Goal: Task Accomplishment & Management: Manage account settings

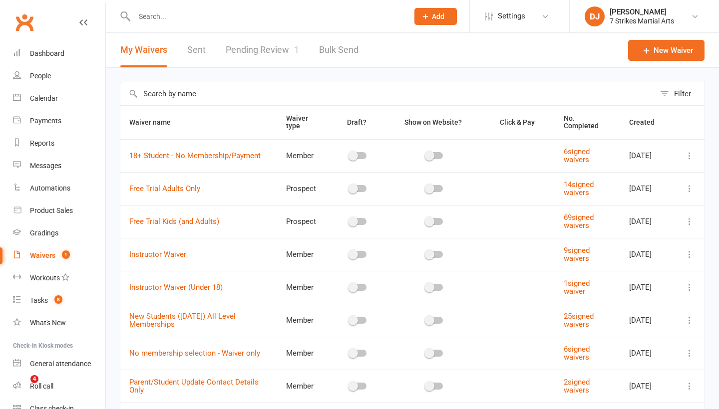
select select "25"
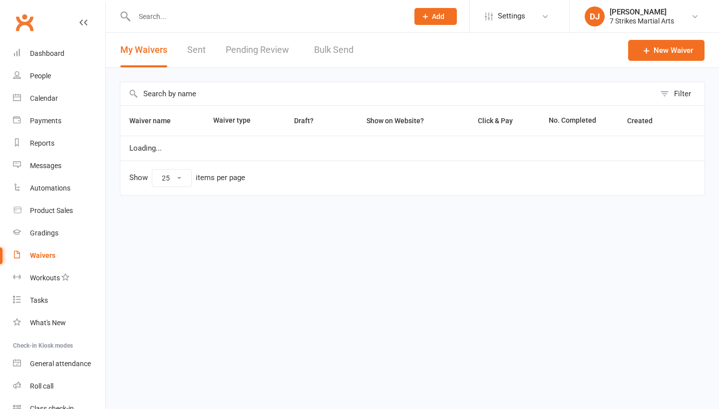
select select "25"
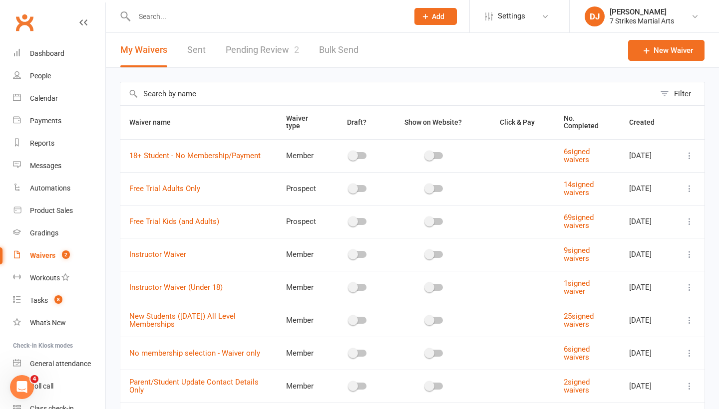
click at [32, 256] on div "Waivers" at bounding box center [42, 256] width 25 height 8
click at [274, 48] on link "Pending Review 2" at bounding box center [262, 50] width 73 height 34
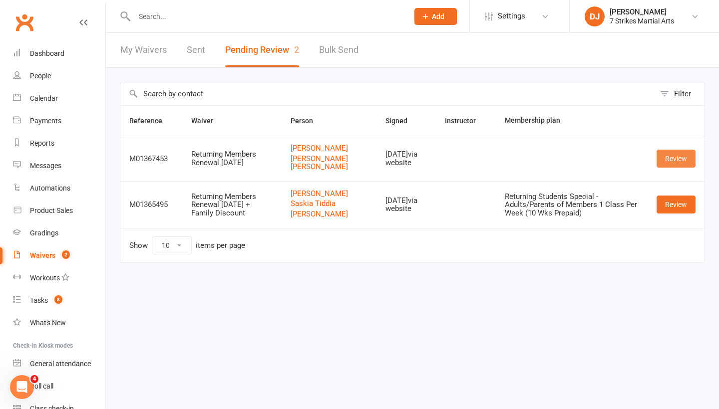
click at [682, 164] on link "Review" at bounding box center [676, 159] width 39 height 18
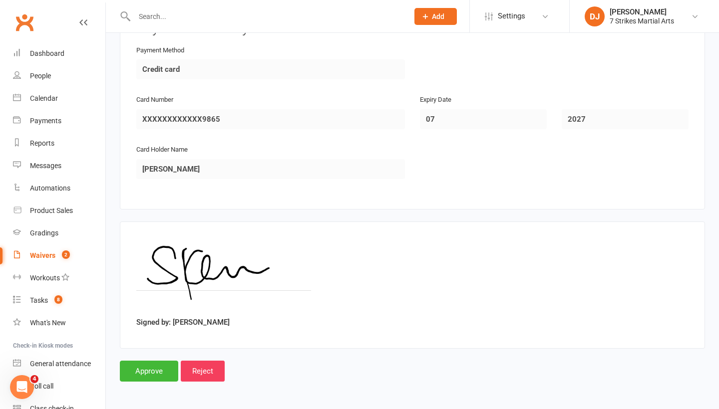
scroll to position [1577, 0]
click at [136, 368] on input "Approve" at bounding box center [149, 371] width 58 height 21
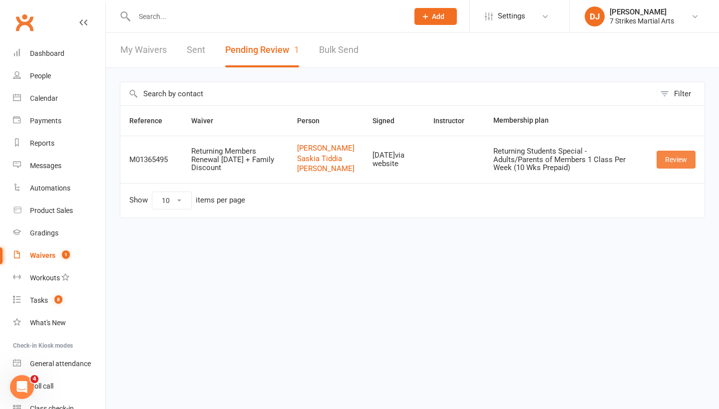
click at [681, 169] on link "Review" at bounding box center [676, 160] width 39 height 18
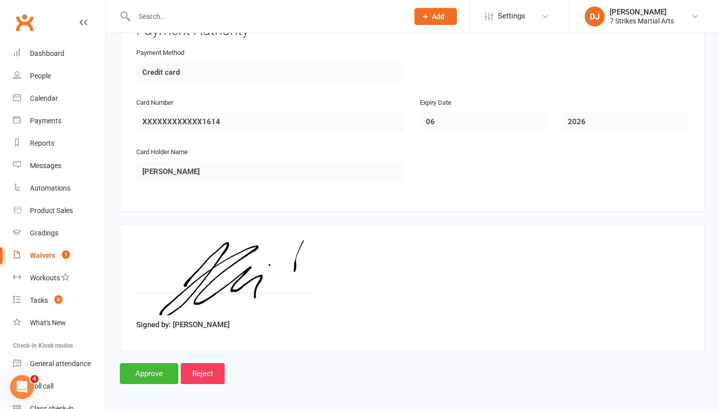
scroll to position [2052, 0]
click at [158, 367] on input "Approve" at bounding box center [149, 374] width 58 height 21
